Goal: Check status: Check status

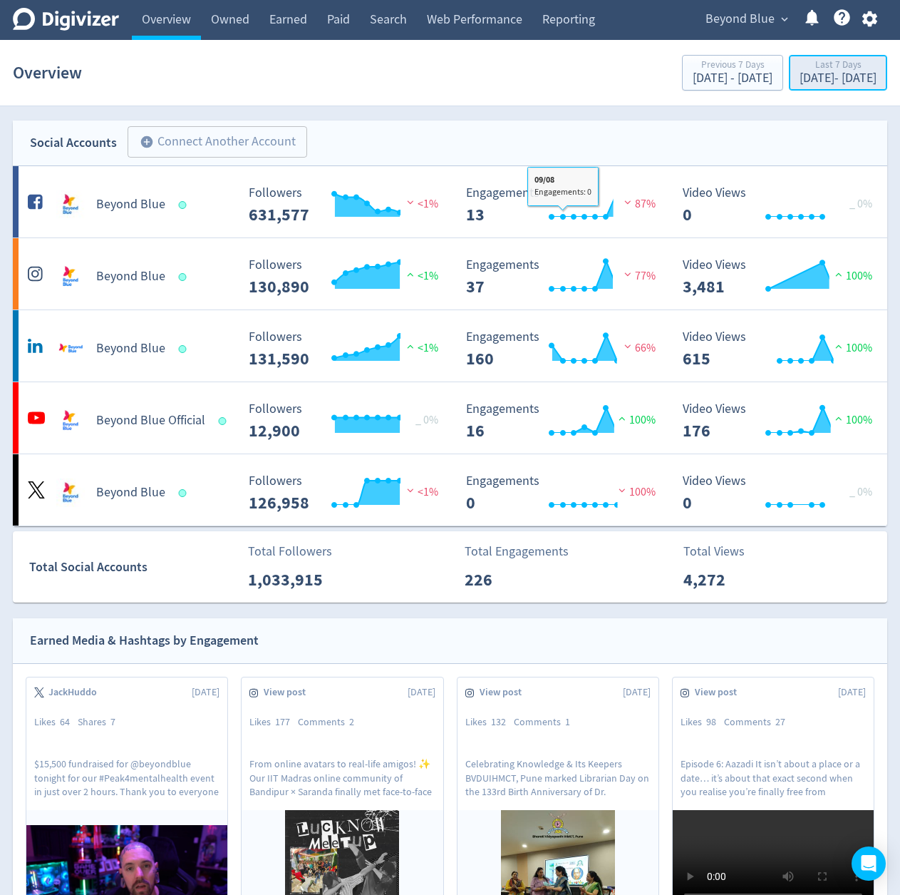
click at [801, 76] on div "[DATE] - [DATE]" at bounding box center [838, 78] width 77 height 13
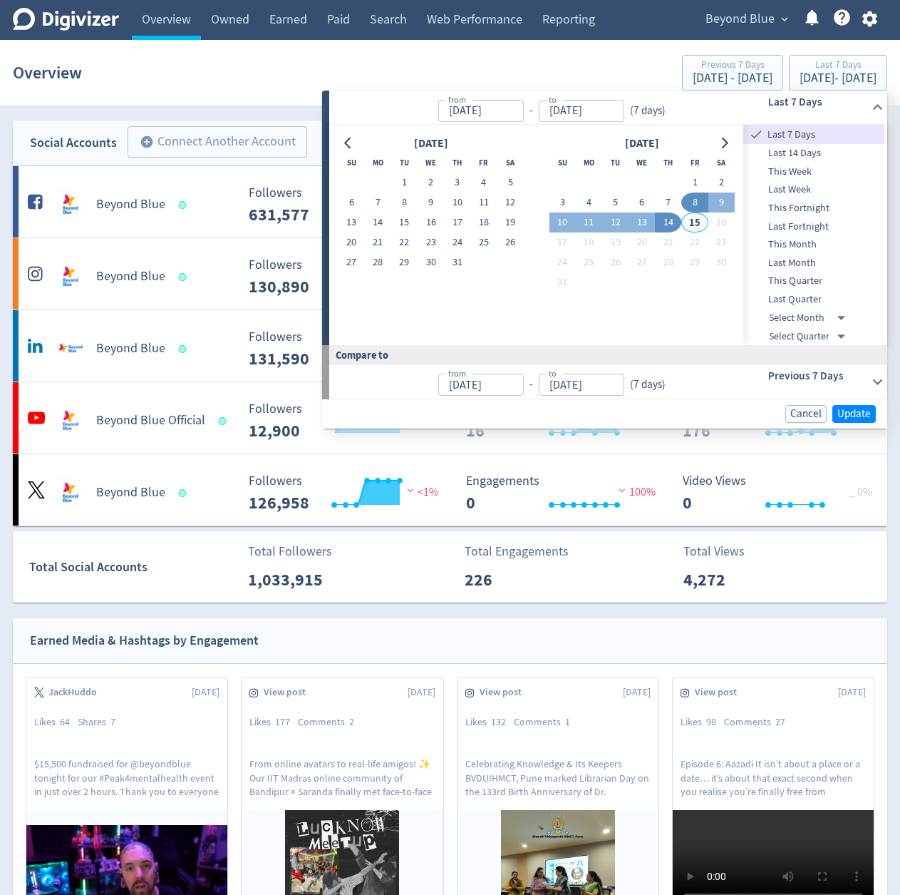
click at [798, 267] on span "Last Month" at bounding box center [814, 263] width 141 height 16
type input "[DATE]"
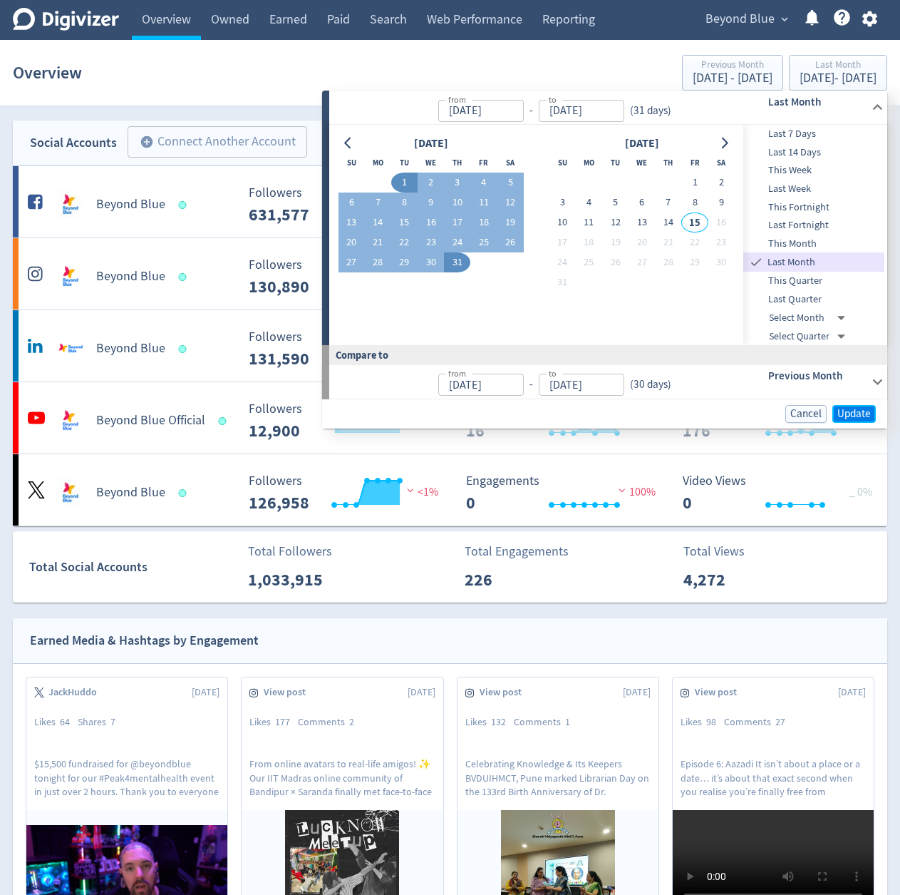
click at [853, 409] on span "Update" at bounding box center [855, 414] width 34 height 11
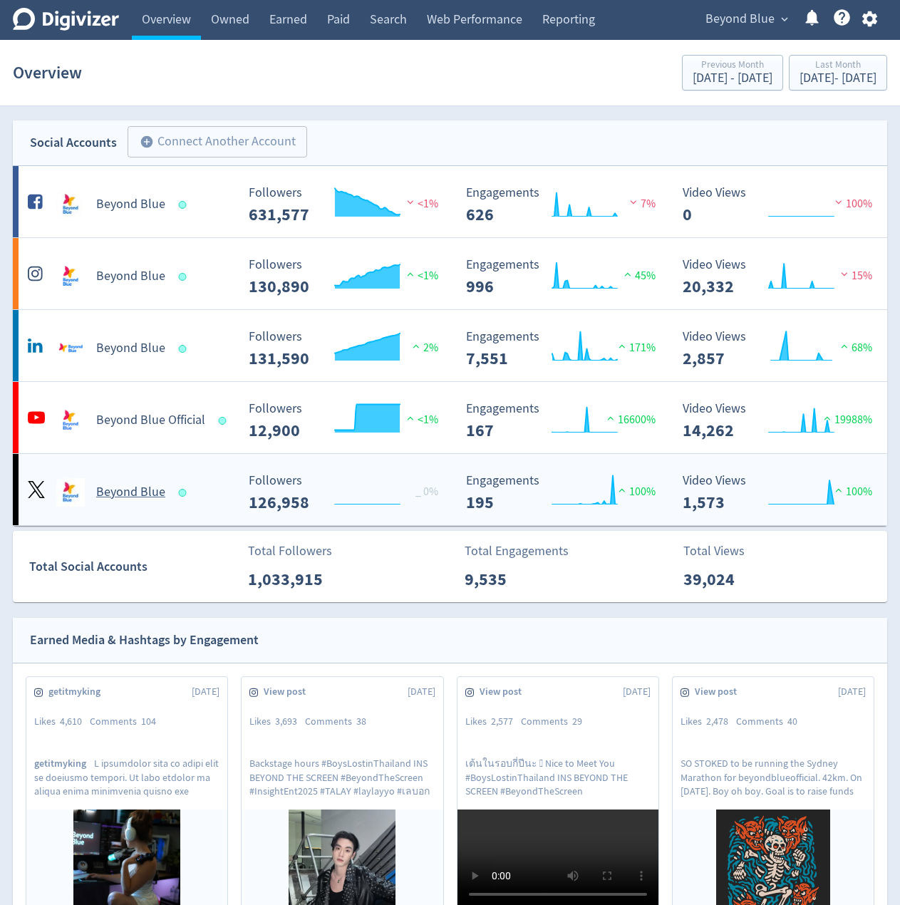
click at [440, 466] on div "Created with Highcharts 10.3.3 Followers 126,958 _ 0%" at bounding box center [344, 487] width 217 height 49
